Goal: Information Seeking & Learning: Learn about a topic

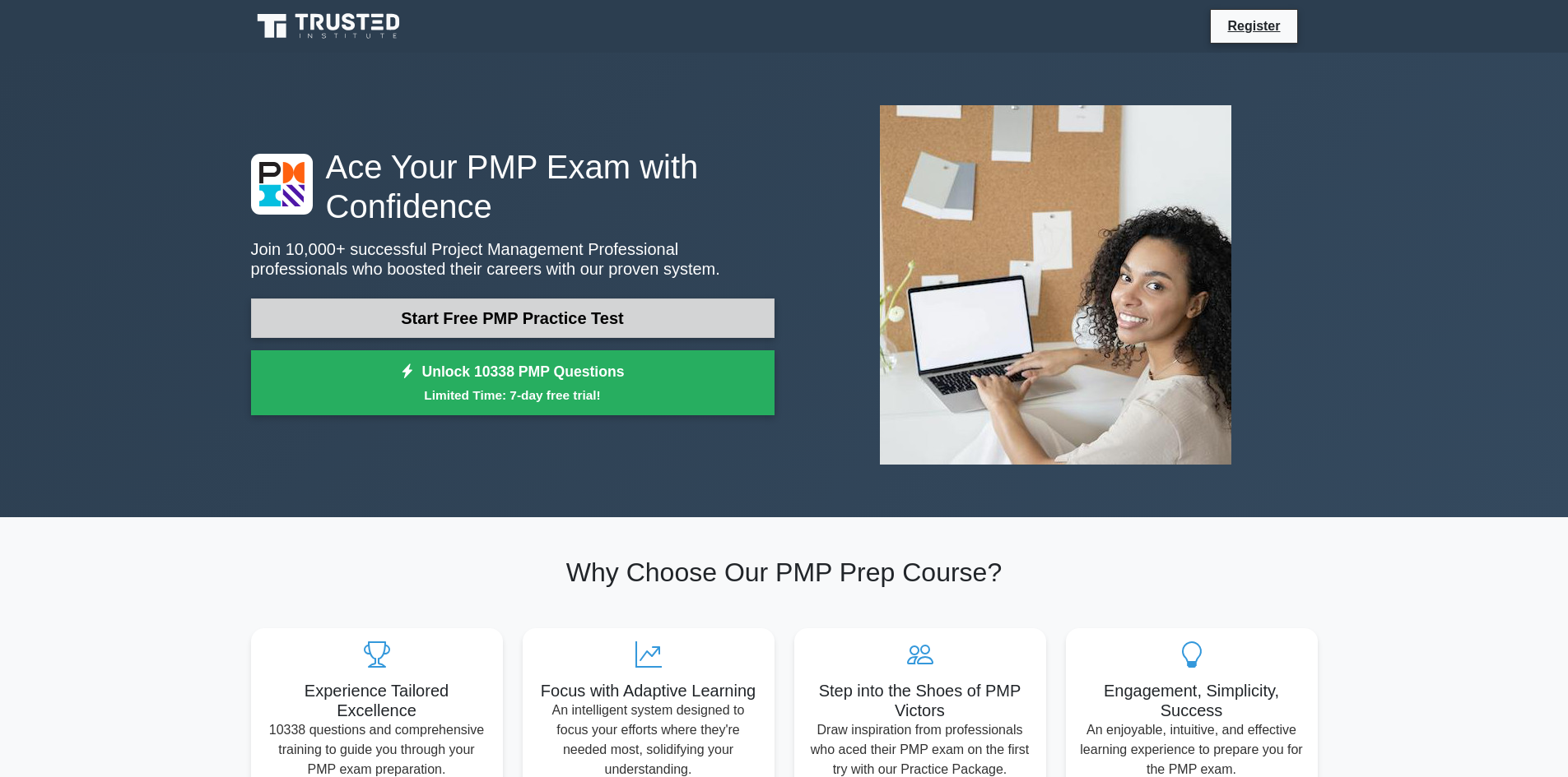
click at [618, 319] on link "Start Free PMP Practice Test" at bounding box center [513, 318] width 524 height 39
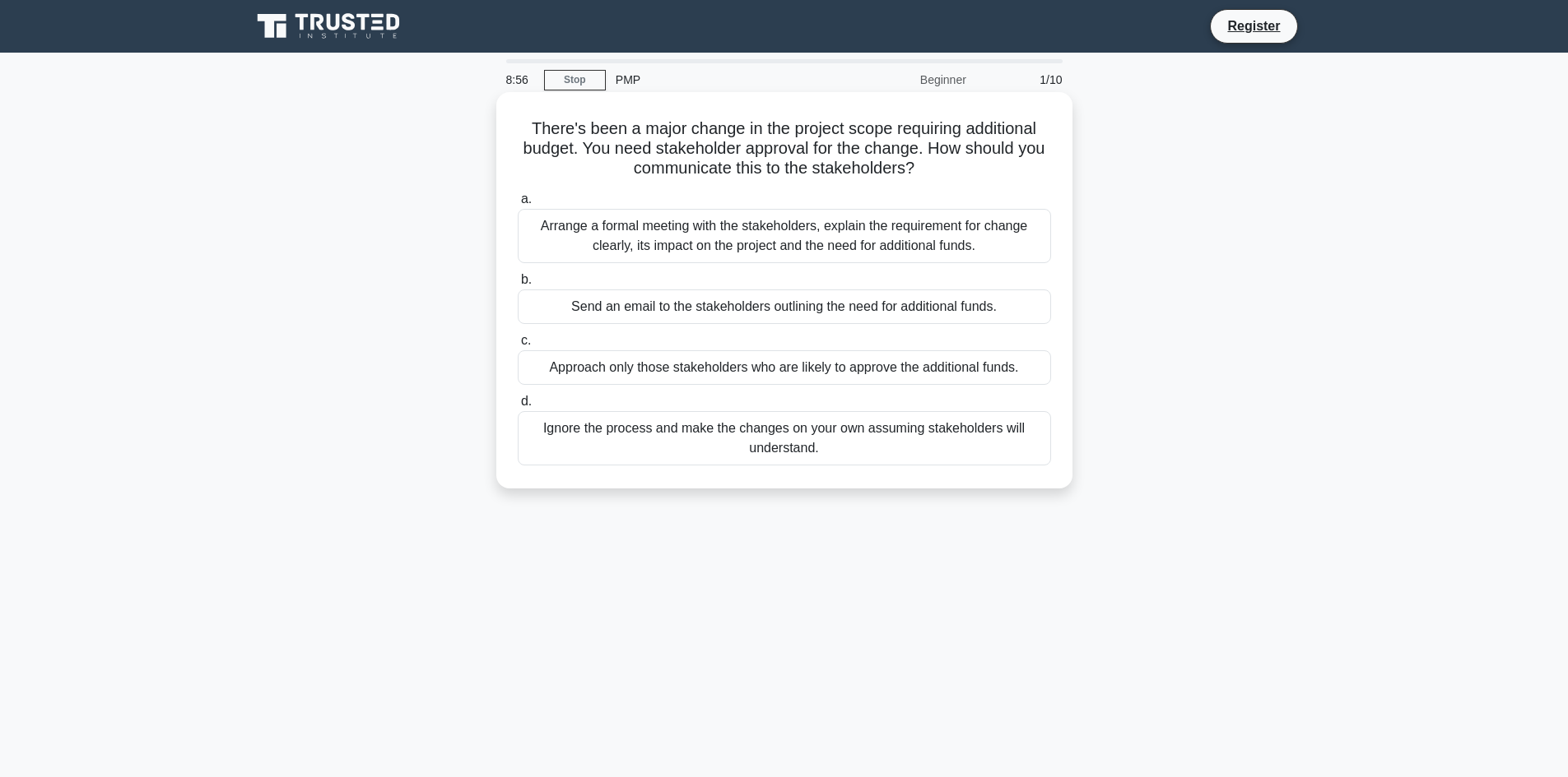
click at [937, 238] on div "Arrange a formal meeting with the stakeholders, explain the requirement for cha…" at bounding box center [784, 236] width 533 height 54
click at [517, 205] on input "a. Arrange a formal meeting with the stakeholders, explain the requirement for …" at bounding box center [517, 199] width 0 height 11
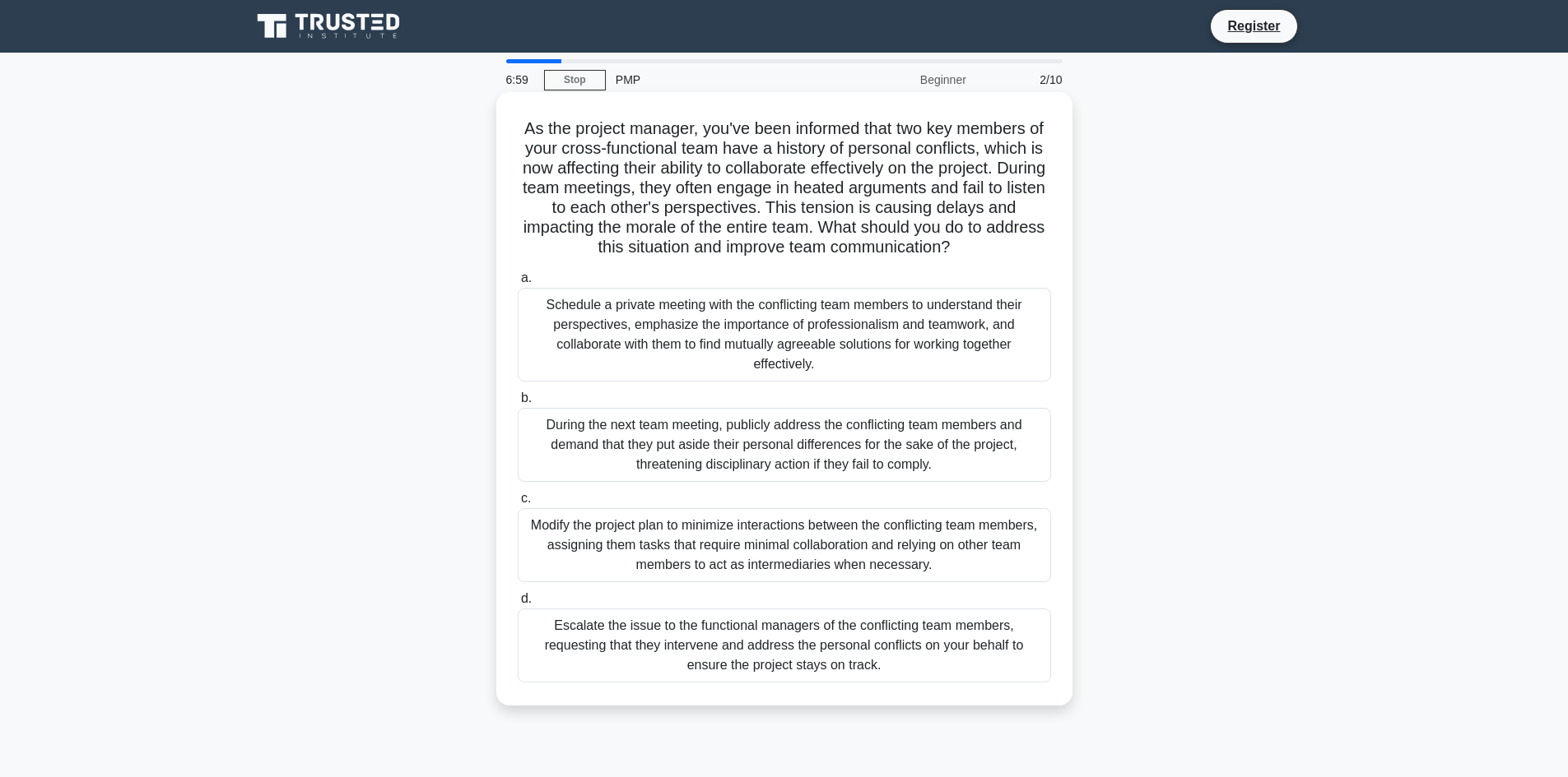
click at [830, 331] on div "Schedule a private meeting with the conflicting team members to understand thei…" at bounding box center [784, 334] width 533 height 94
click at [517, 284] on input "a. Schedule a private meeting with the conflicting team members to understand t…" at bounding box center [517, 279] width 0 height 11
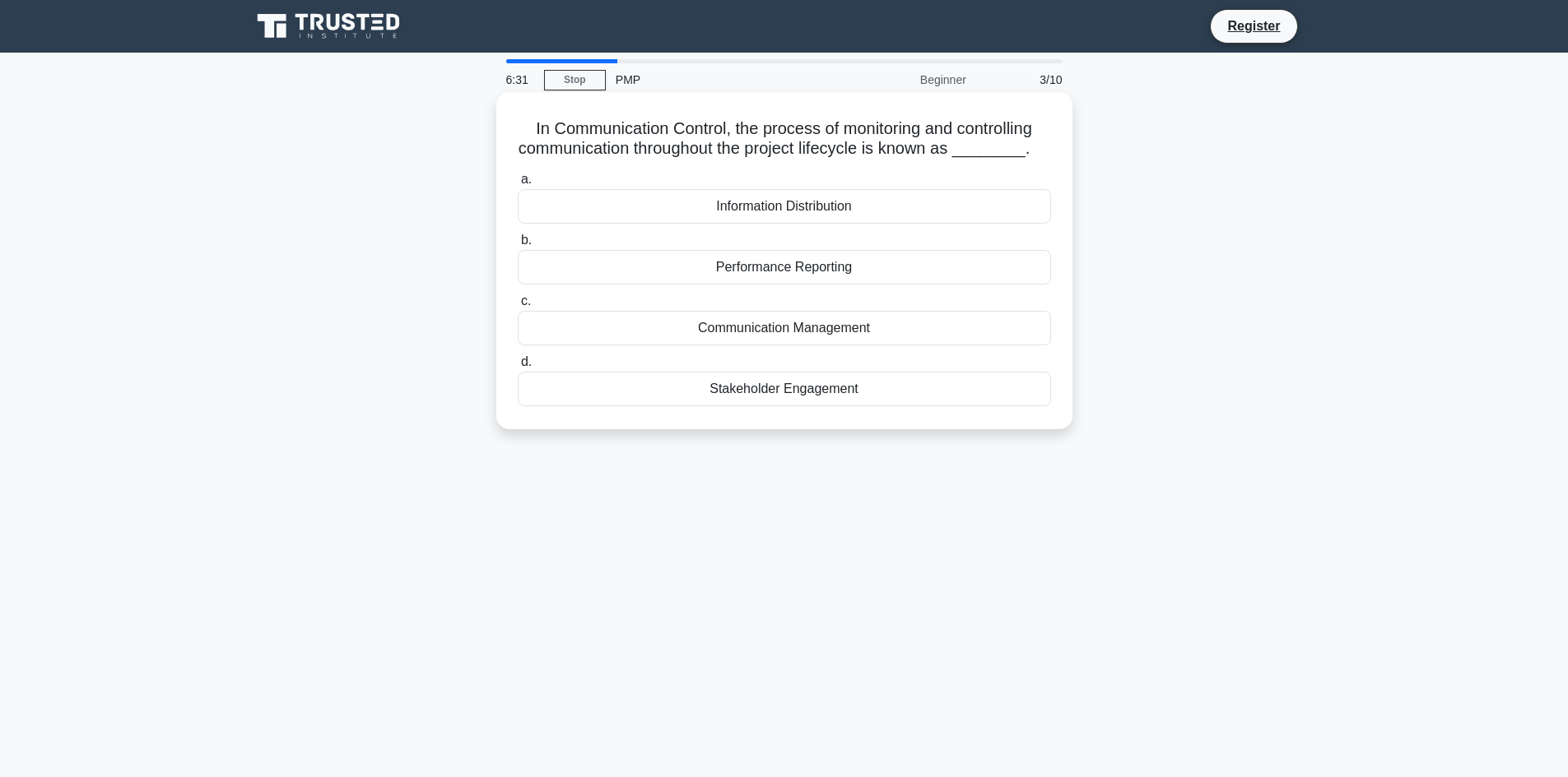
click at [828, 328] on div "Communication Management" at bounding box center [784, 328] width 533 height 35
click at [517, 307] on input "c. Communication Management" at bounding box center [517, 302] width 0 height 11
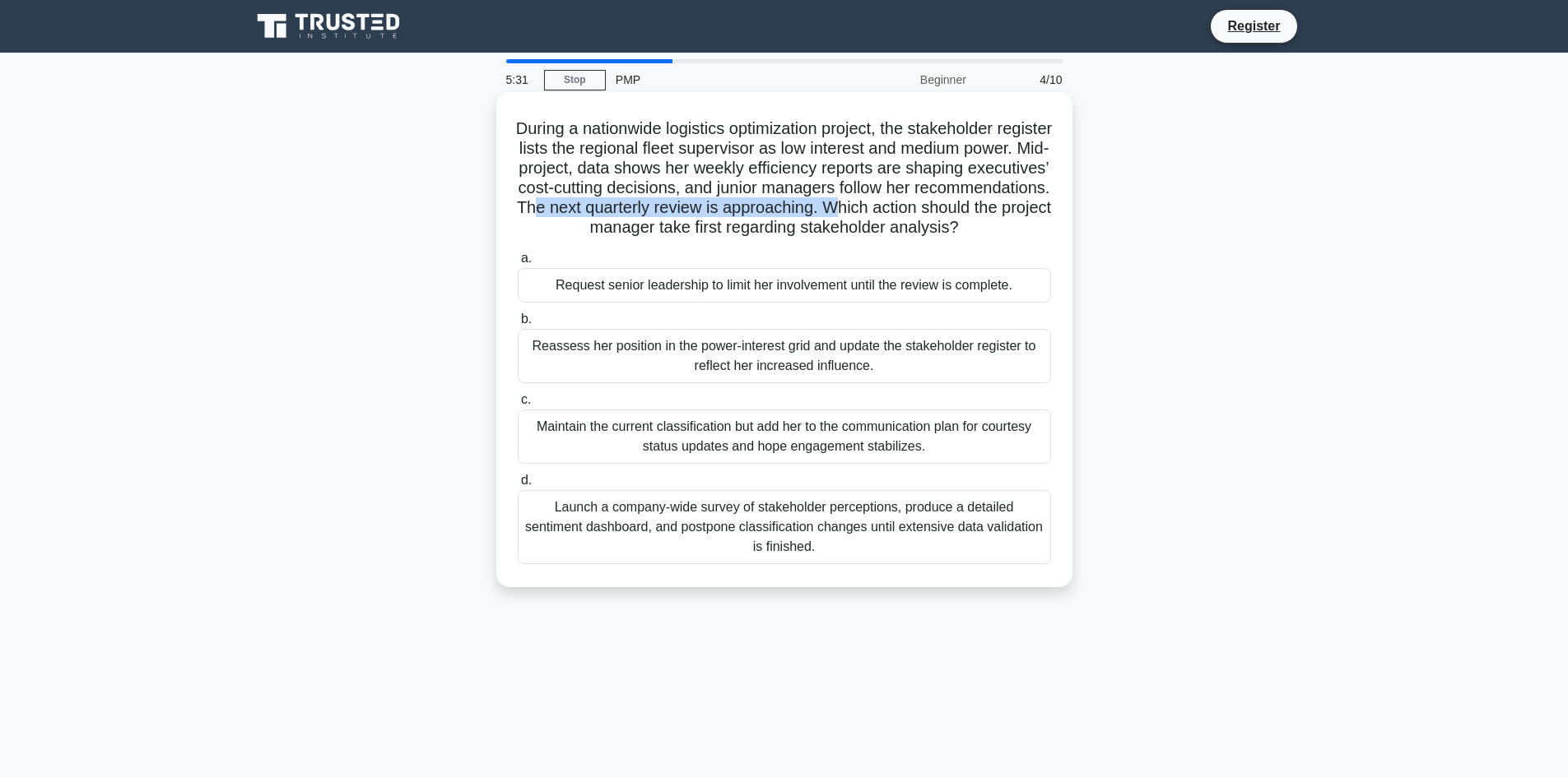
drag, startPoint x: 712, startPoint y: 212, endPoint x: 1012, endPoint y: 211, distance: 300.0
click at [1012, 211] on h5 "During a nationwide logistics optimization project, the stakeholder register li…" at bounding box center [784, 179] width 537 height 120
click at [709, 547] on div "Launch a company-wide survey of stakeholder perceptions, produce a detailed sen…" at bounding box center [784, 527] width 533 height 74
click at [517, 486] on input "d. Launch a company-wide survey of stakeholder perceptions, produce a detailed …" at bounding box center [517, 480] width 0 height 11
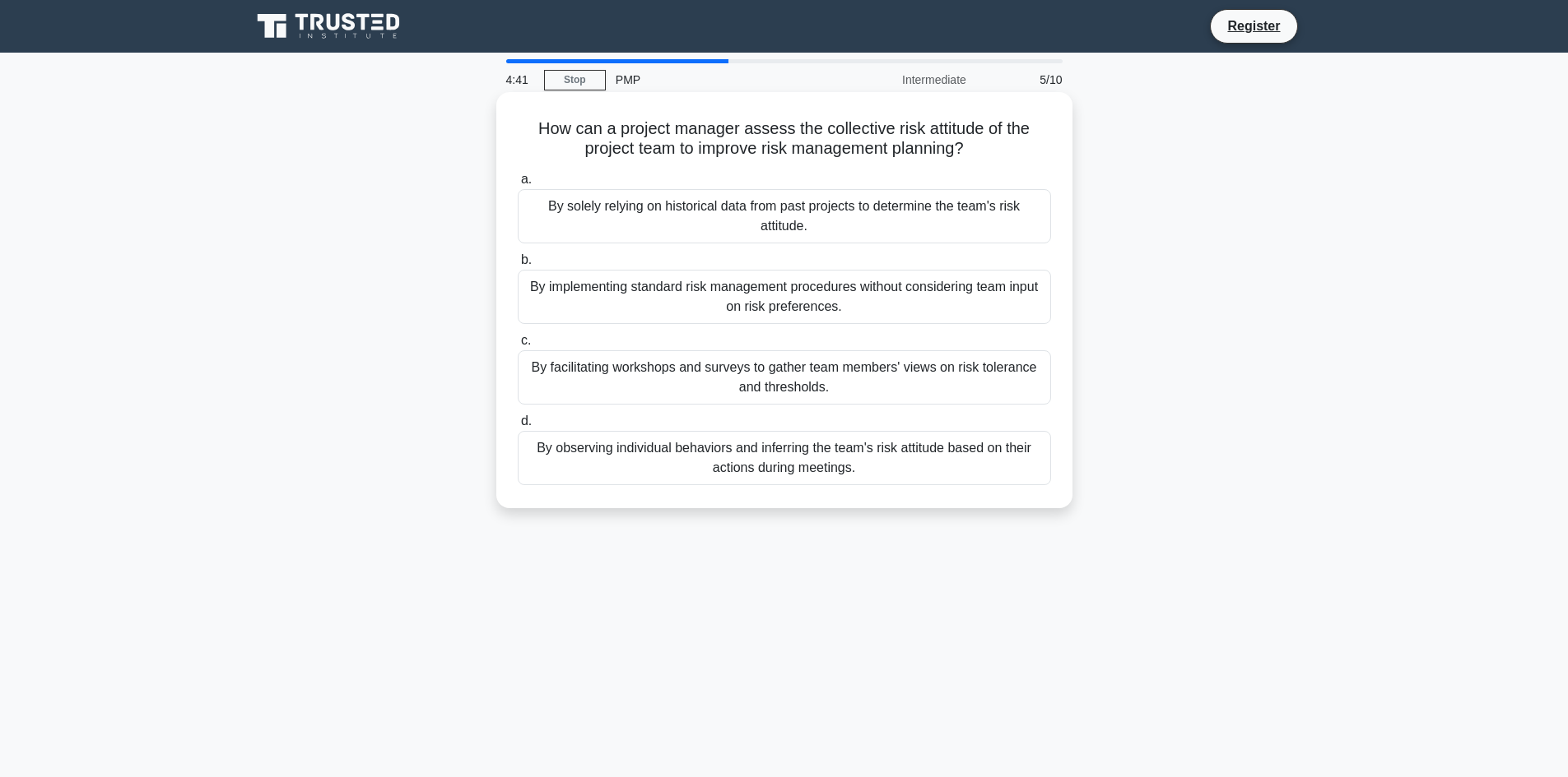
click at [922, 443] on div "By observing individual behaviors and inferring the team's risk attitude based …" at bounding box center [784, 458] width 533 height 54
click at [517, 427] on input "d. By observing individual behaviors and inferring the team's risk attitude bas…" at bounding box center [517, 422] width 0 height 11
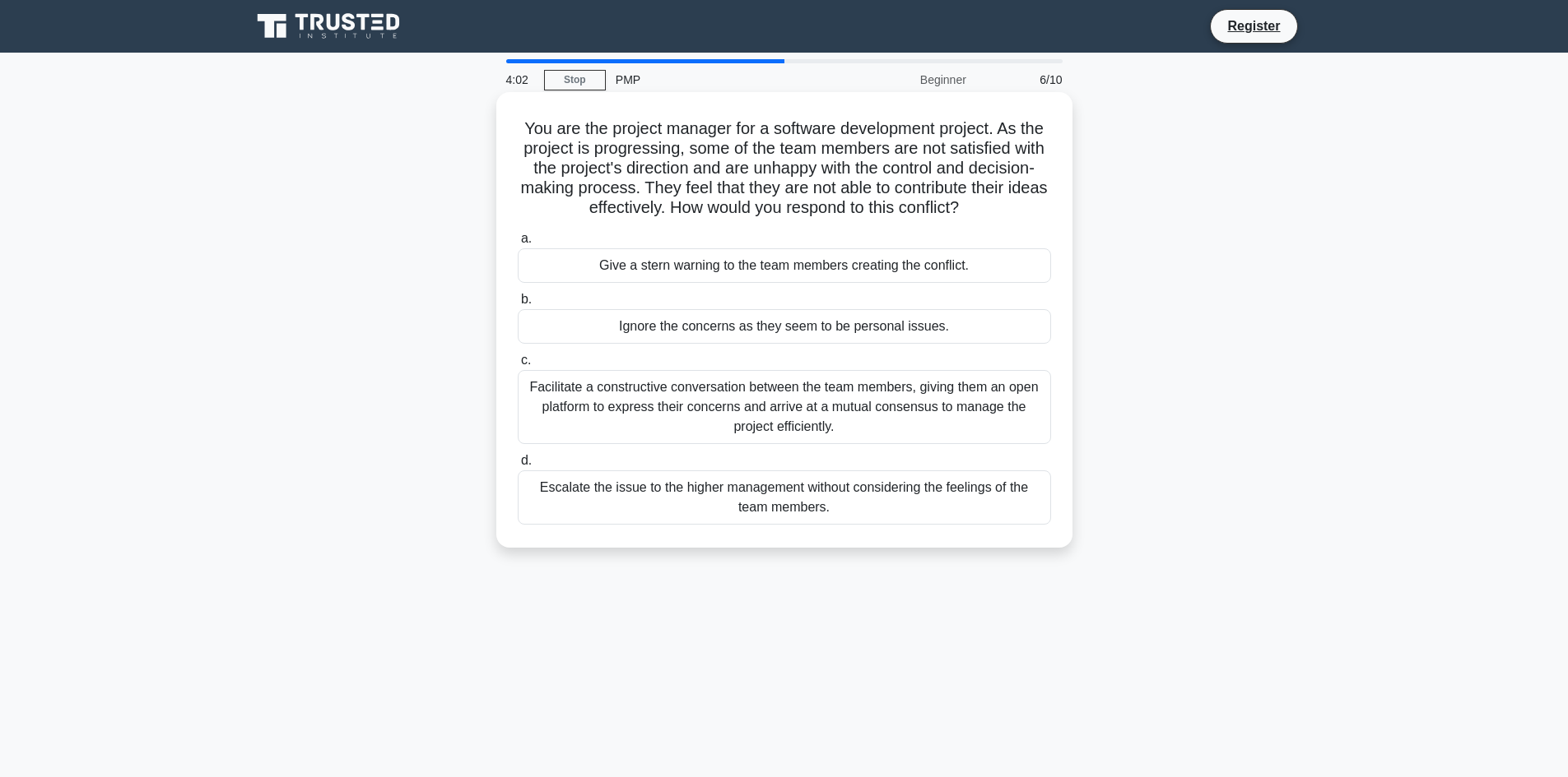
click at [846, 407] on div "Facilitate a constructive conversation between the team members, giving them an…" at bounding box center [784, 406] width 533 height 74
click at [517, 366] on input "c. Facilitate a constructive conversation between the team members, giving them…" at bounding box center [517, 361] width 0 height 11
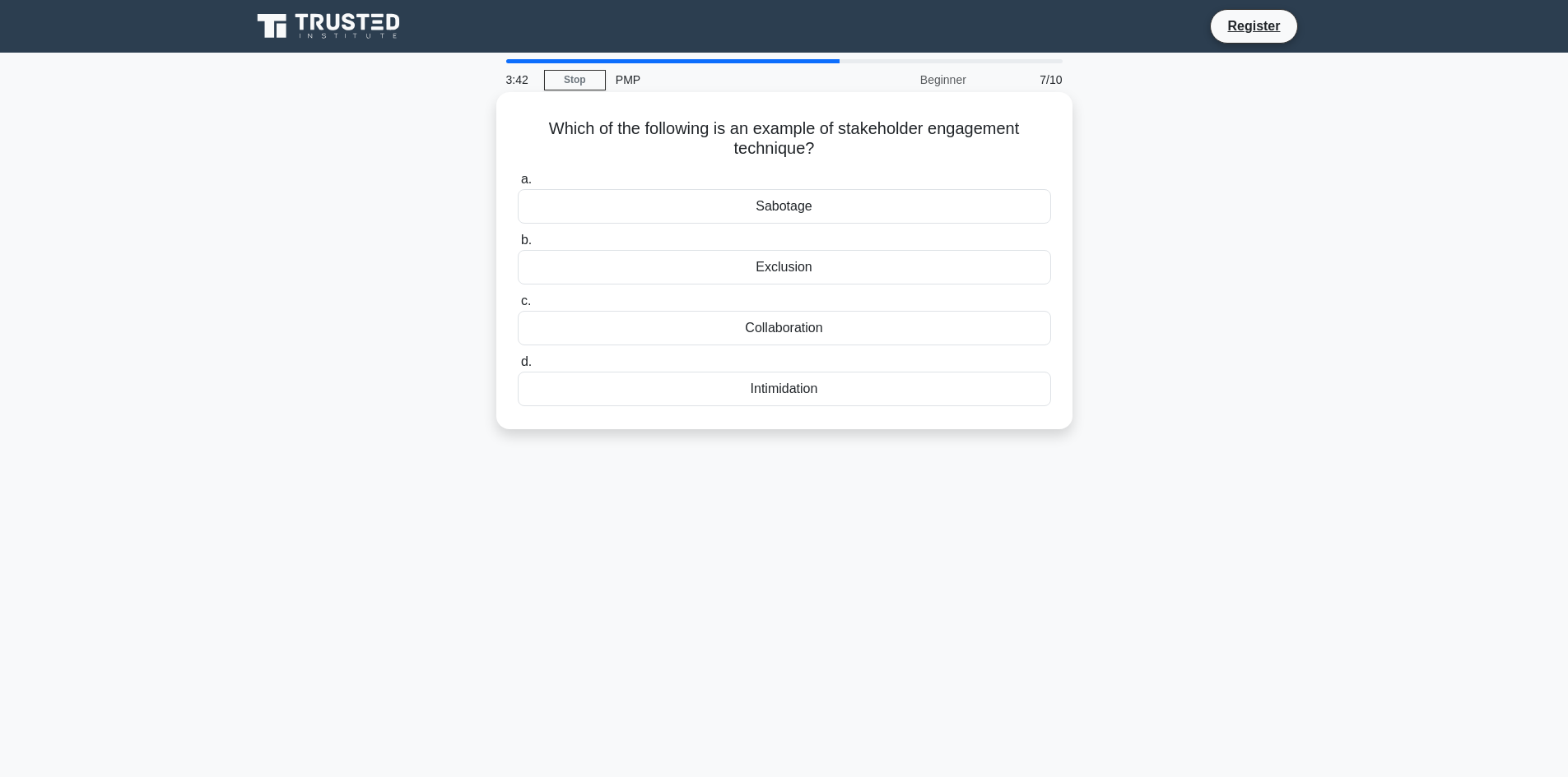
click at [869, 332] on div "Collaboration" at bounding box center [784, 328] width 533 height 35
click at [517, 307] on input "c. Collaboration" at bounding box center [517, 302] width 0 height 11
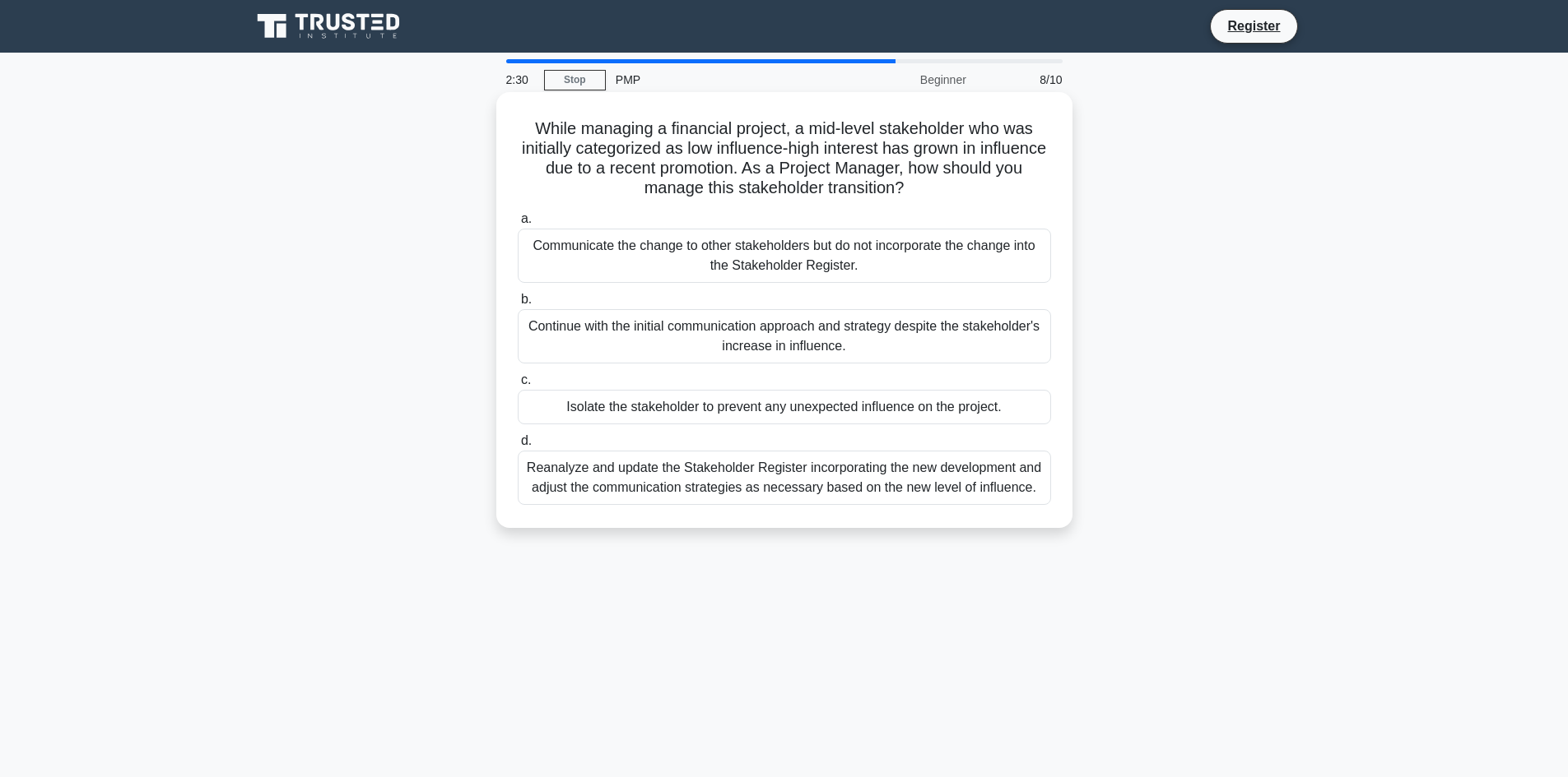
click at [796, 469] on div "Reanalyze and update the Stakeholder Register incorporating the new development…" at bounding box center [784, 478] width 533 height 54
click at [517, 447] on input "d. Reanalyze and update the Stakeholder Register incorporating the new developm…" at bounding box center [517, 441] width 0 height 11
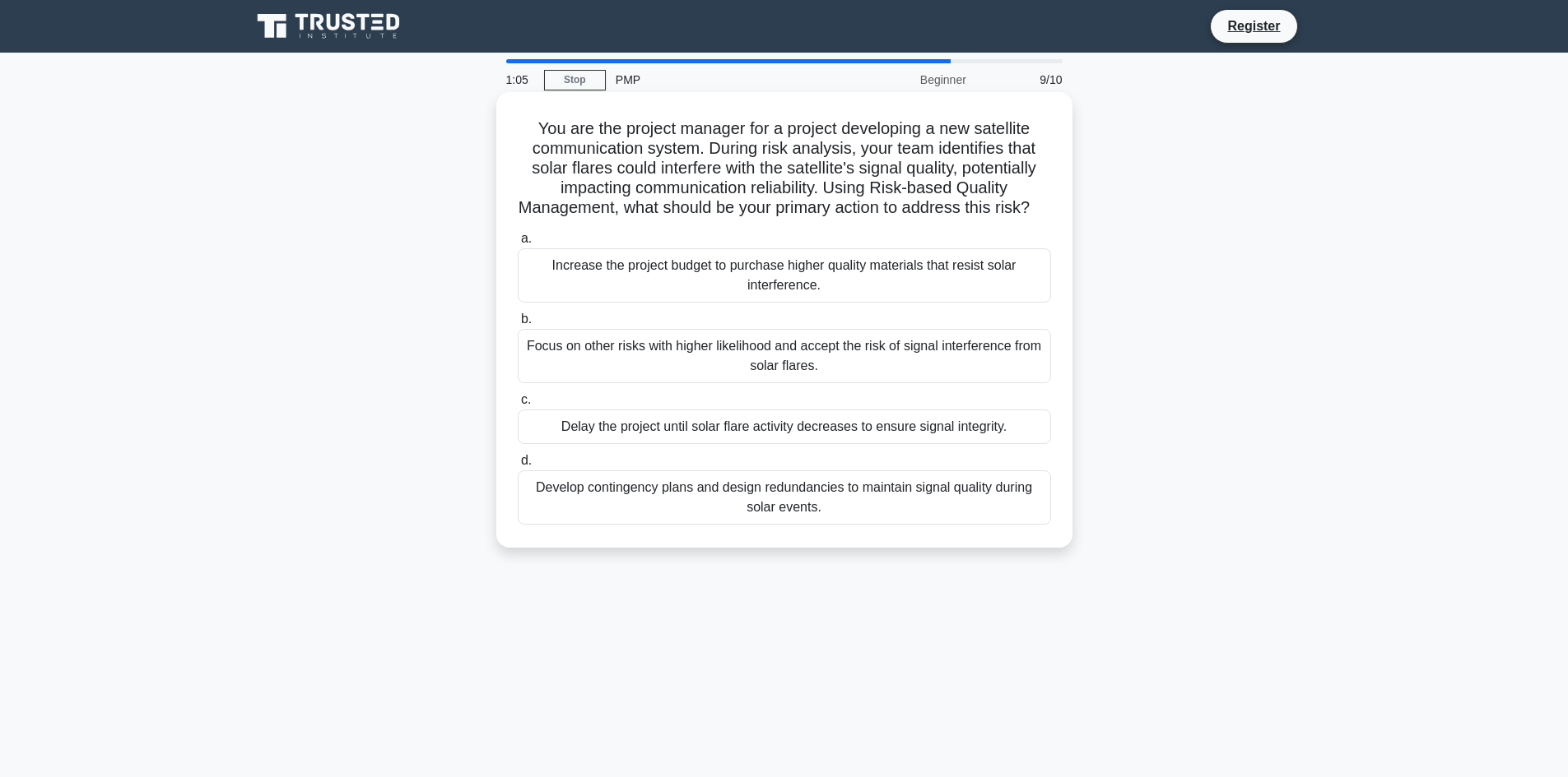
click at [905, 522] on div "Develop contingency plans and design redundancies to maintain signal quality du…" at bounding box center [784, 497] width 533 height 54
click at [517, 466] on input "d. Develop contingency plans and design redundancies to maintain signal quality…" at bounding box center [517, 461] width 0 height 11
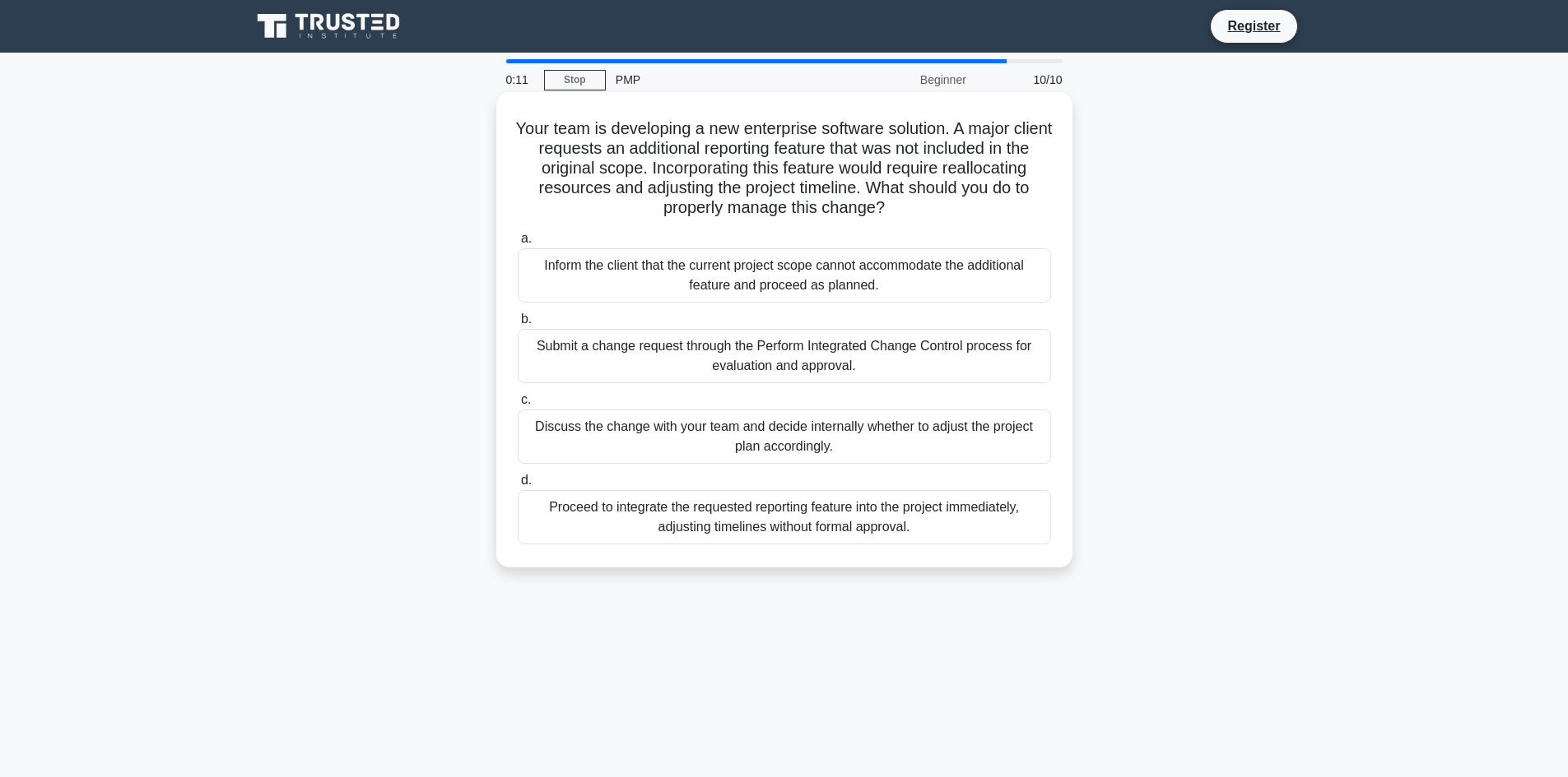
click at [901, 349] on div "Submit a change request through the Perform Integrated Change Control process f…" at bounding box center [784, 355] width 533 height 54
click at [517, 325] on input "b. Submit a change request through the Perform Integrated Change Control proces…" at bounding box center [517, 320] width 0 height 11
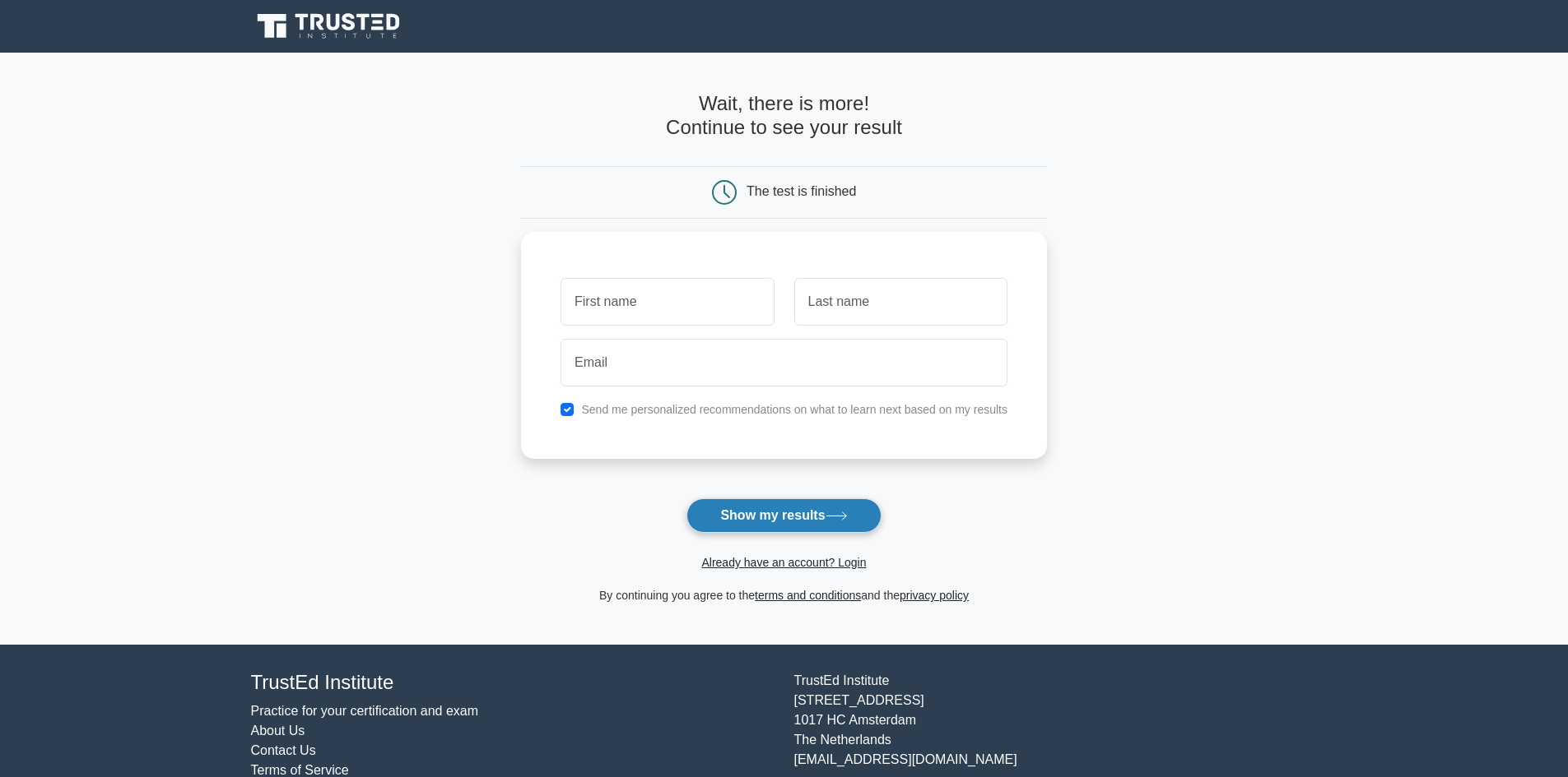
click at [839, 517] on icon at bounding box center [836, 516] width 20 height 7
click at [814, 404] on label "Send me personalized recommendations on what to learn next based on my results" at bounding box center [793, 405] width 426 height 13
